Goal: Task Accomplishment & Management: Manage account settings

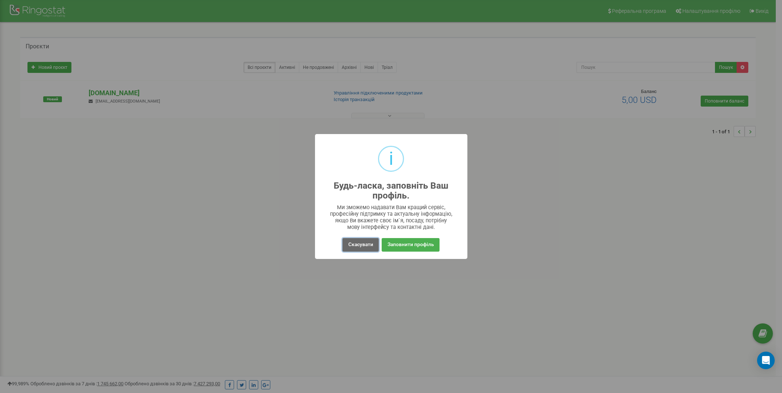
click at [364, 244] on button "Скасувати" at bounding box center [361, 245] width 36 height 14
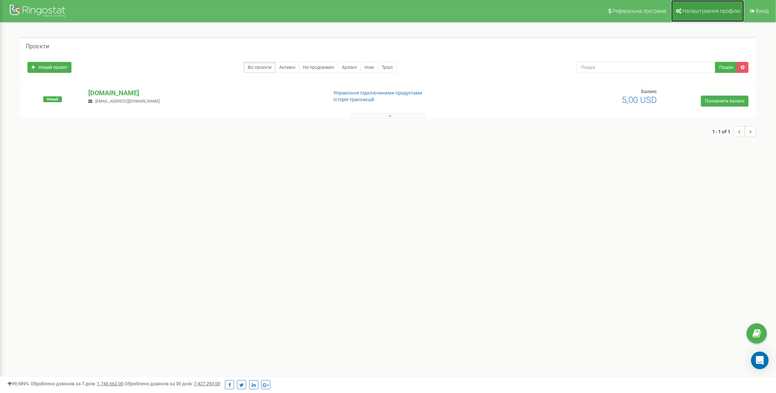
click at [720, 12] on span "Налаштування профілю" at bounding box center [712, 11] width 58 height 6
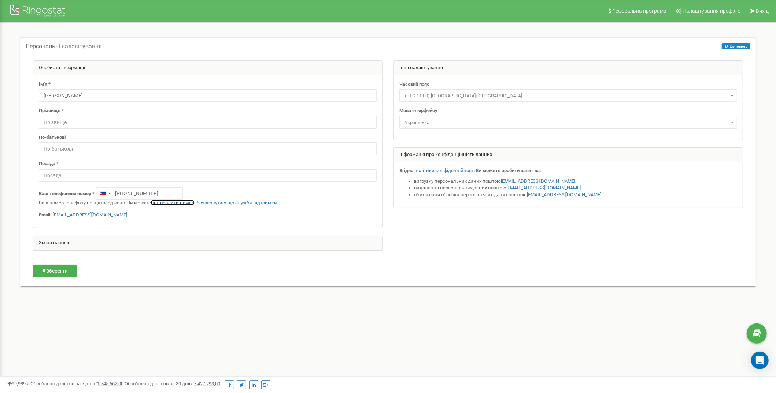
click at [177, 203] on link "підтвердити номер" at bounding box center [172, 202] width 43 height 5
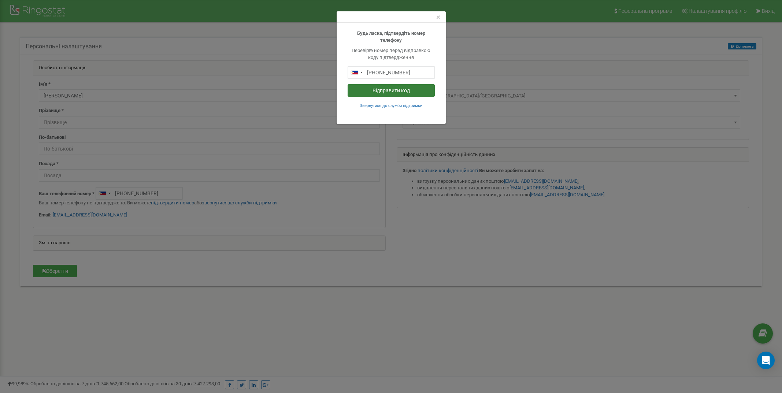
click at [402, 90] on button "Відправити код" at bounding box center [391, 90] width 87 height 12
